Goal: Learn about a topic

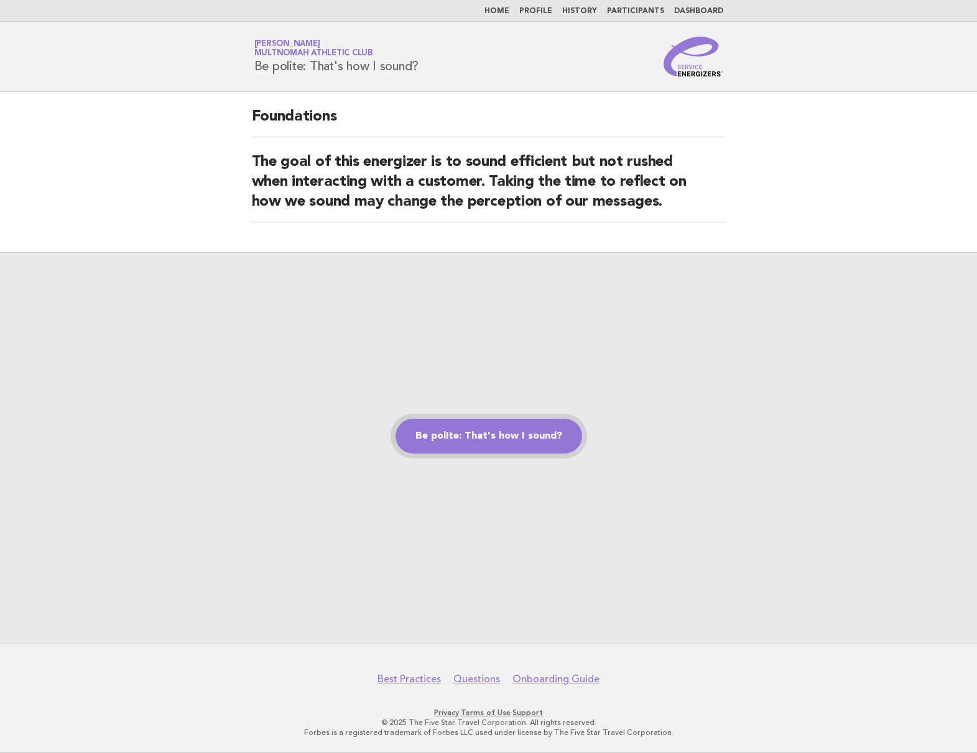
drag, startPoint x: 502, startPoint y: 441, endPoint x: 513, endPoint y: 433, distance: 13.4
click at [502, 440] on link "Be polite: That's how I sound?" at bounding box center [488, 436] width 186 height 35
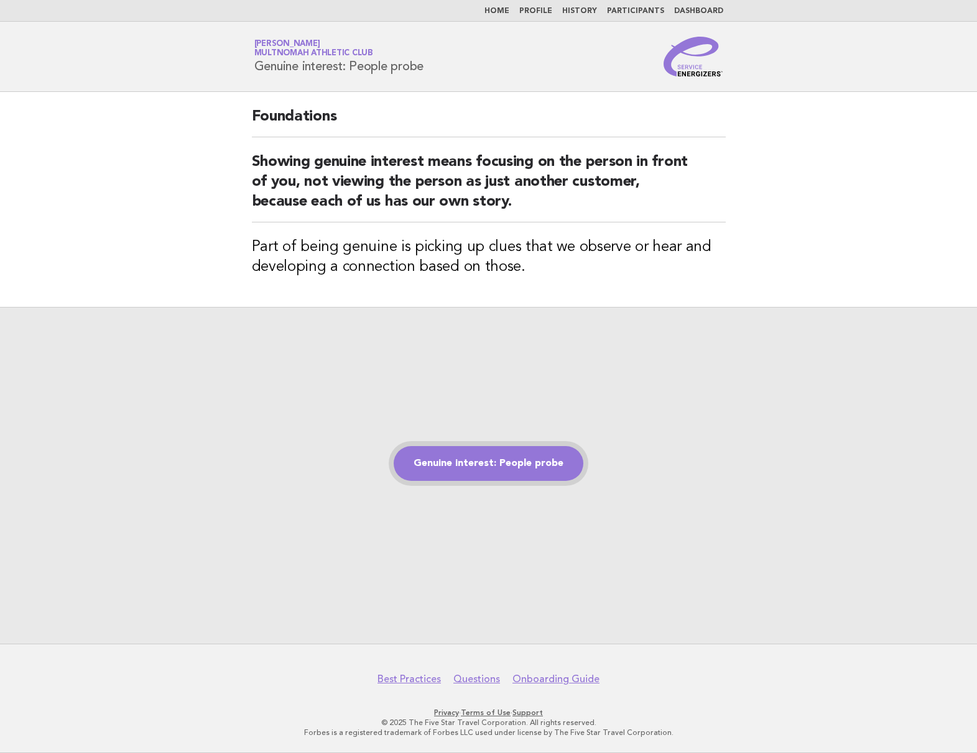
click at [474, 466] on link "Genuine interest: People probe" at bounding box center [488, 463] width 190 height 35
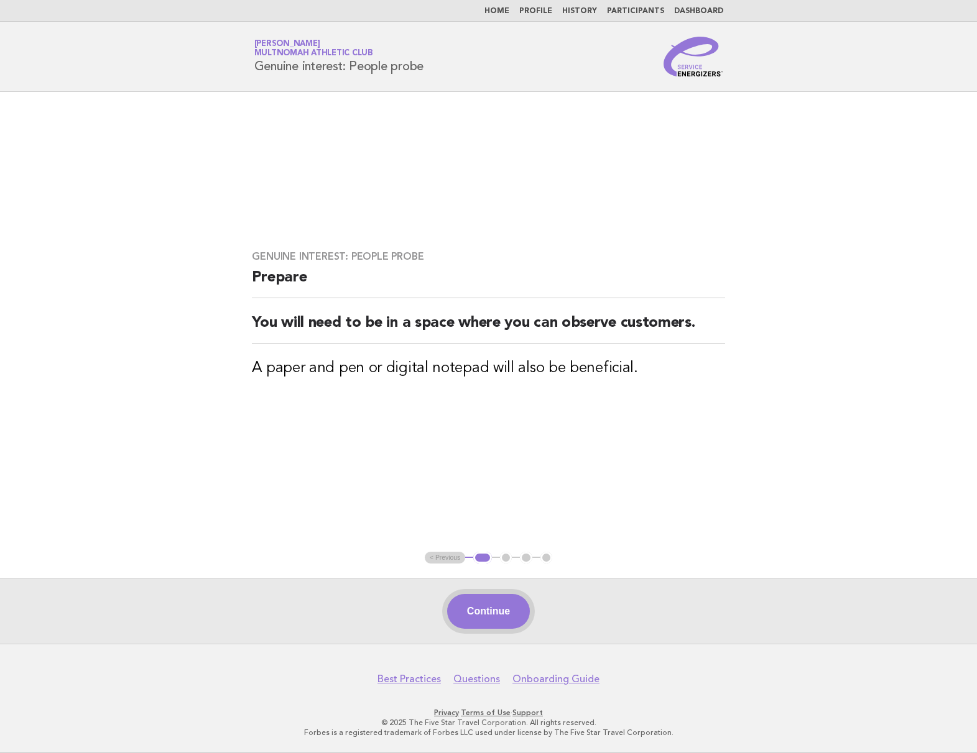
click at [495, 609] on button "Continue" at bounding box center [488, 611] width 83 height 35
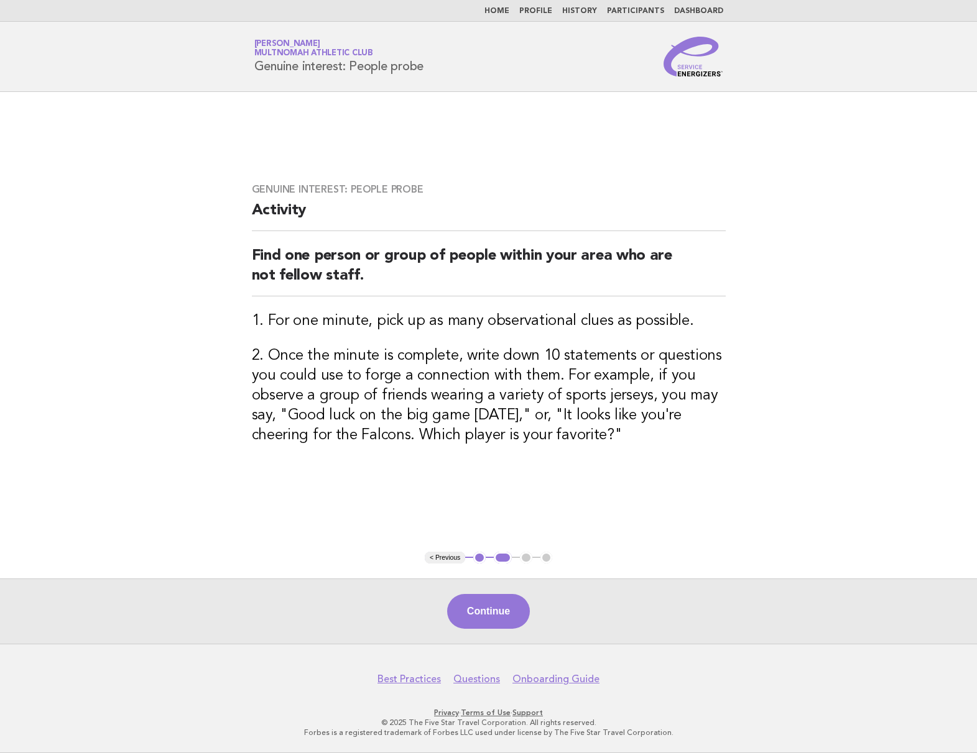
drag, startPoint x: 507, startPoint y: 603, endPoint x: 512, endPoint y: 593, distance: 11.1
click at [507, 603] on button "Continue" at bounding box center [488, 611] width 83 height 35
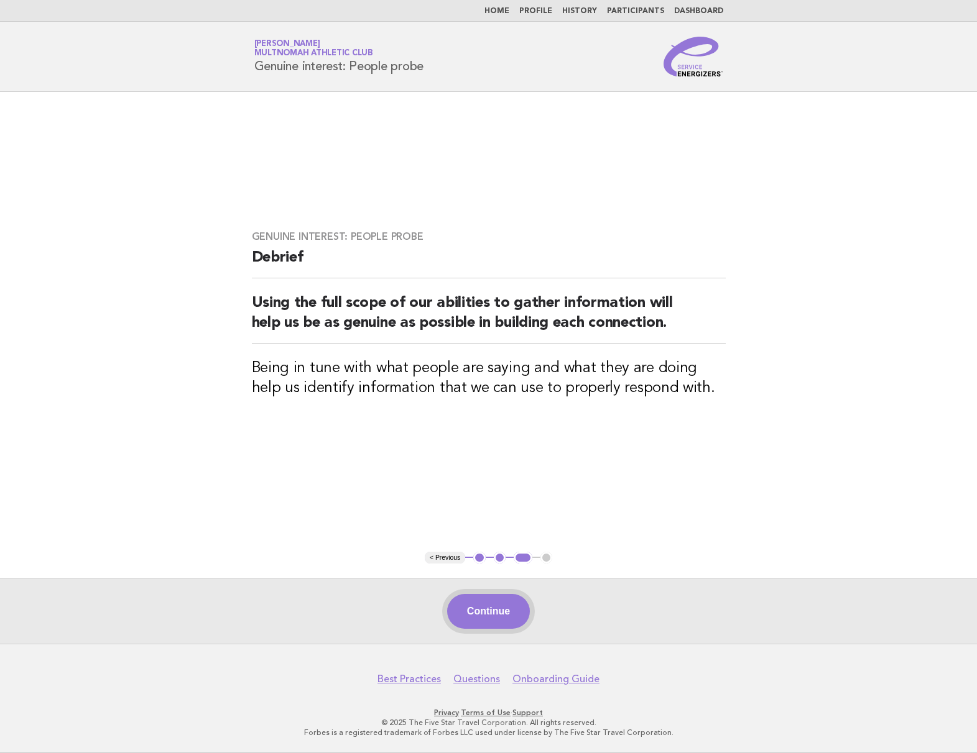
click at [494, 621] on button "Continue" at bounding box center [488, 611] width 83 height 35
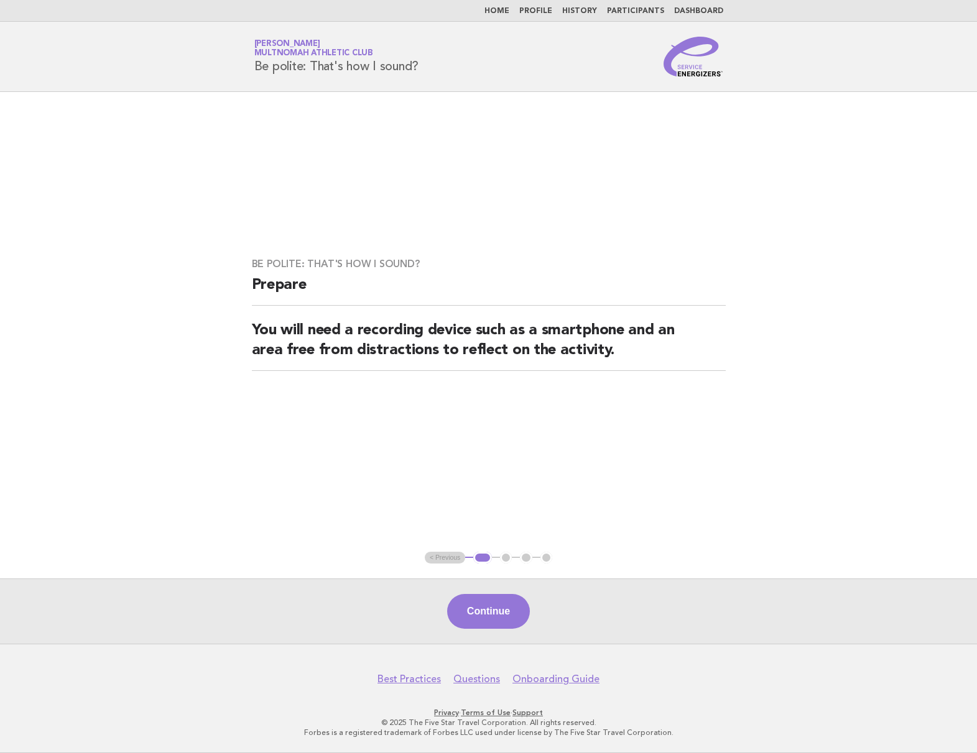
click at [476, 592] on div "Continue" at bounding box center [488, 611] width 977 height 65
click at [469, 614] on button "Continue" at bounding box center [488, 611] width 83 height 35
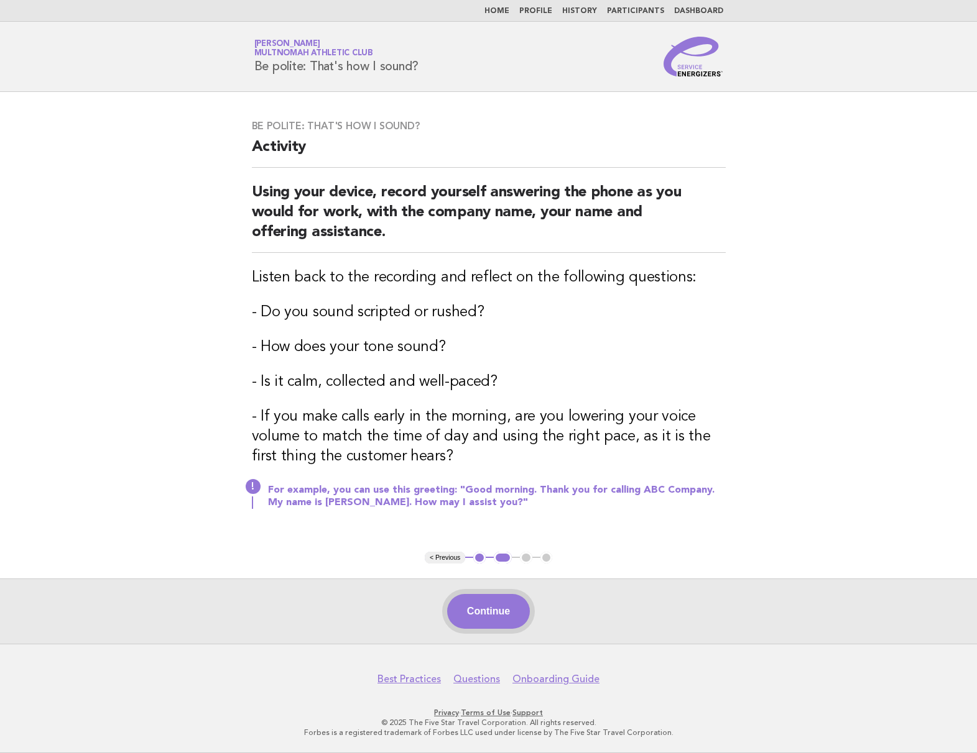
click at [486, 603] on button "Continue" at bounding box center [488, 611] width 83 height 35
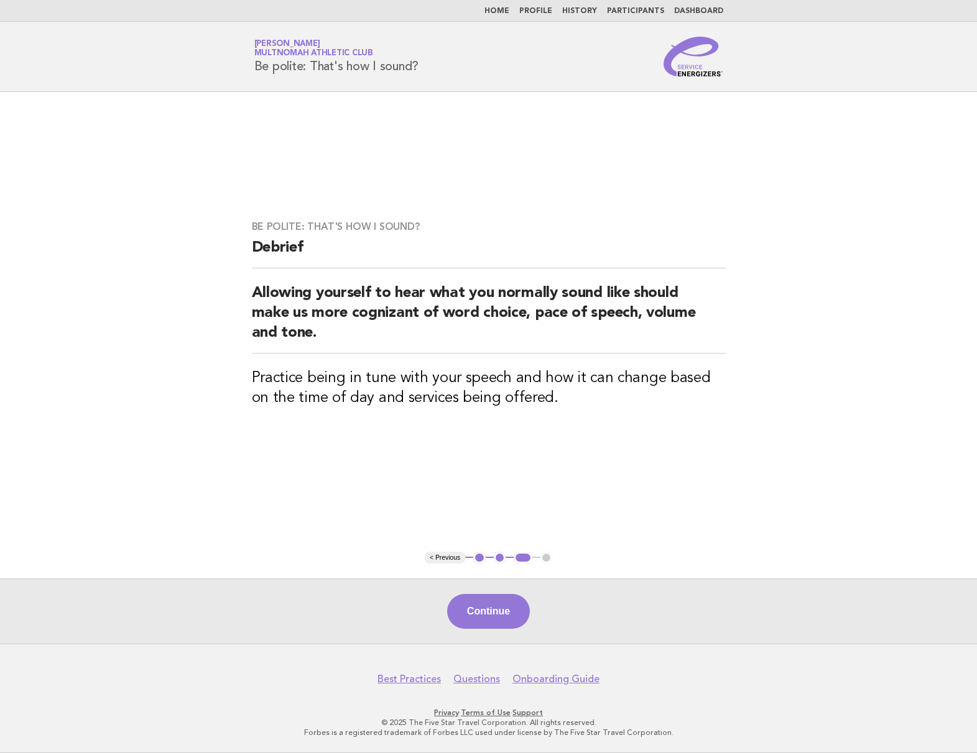
click at [504, 613] on button "Continue" at bounding box center [488, 611] width 83 height 35
